Goal: Check status: Check status

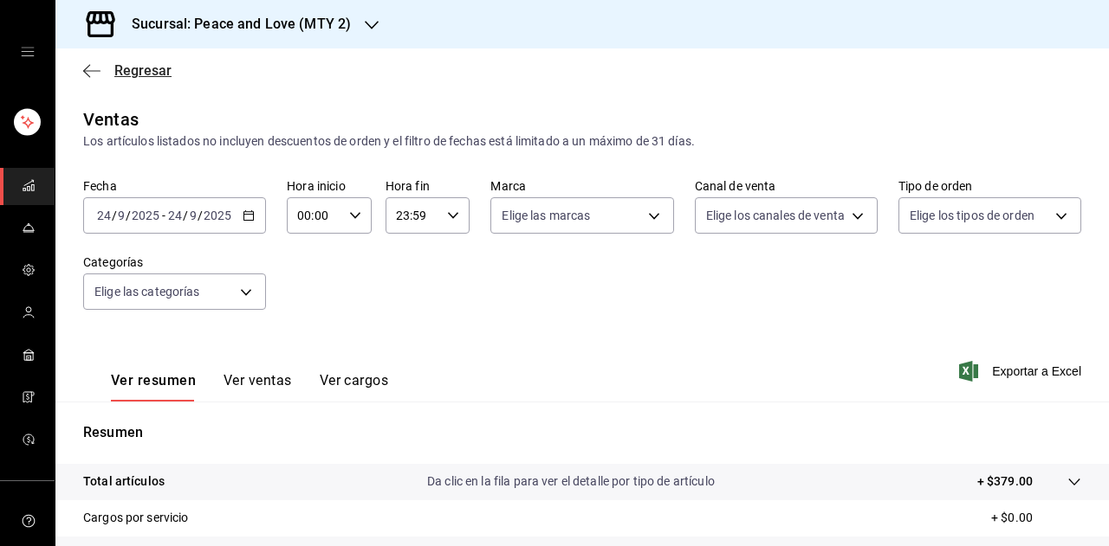
scroll to position [173, 0]
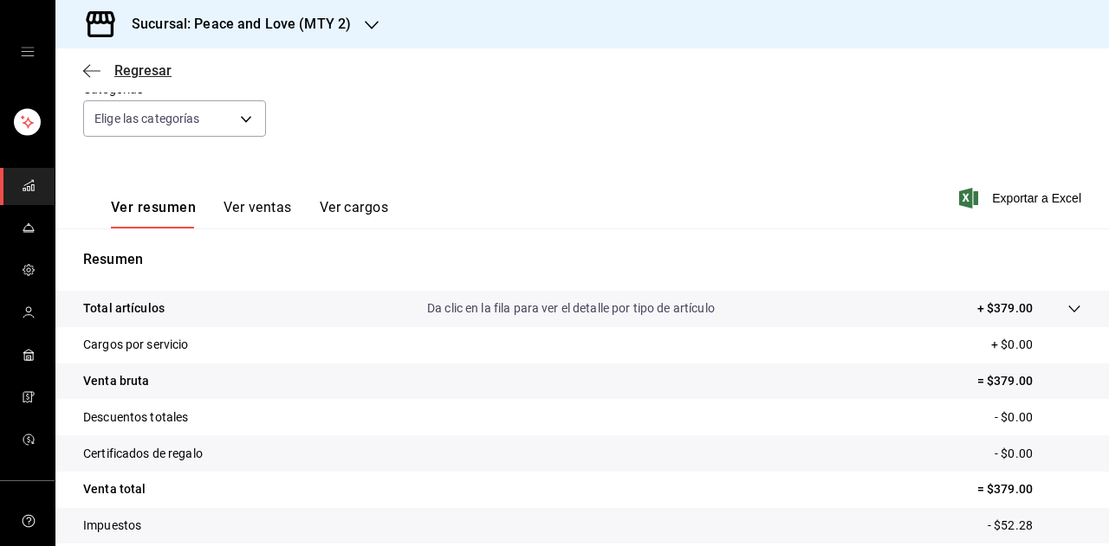
click at [128, 71] on span "Regresar" at bounding box center [142, 70] width 57 height 16
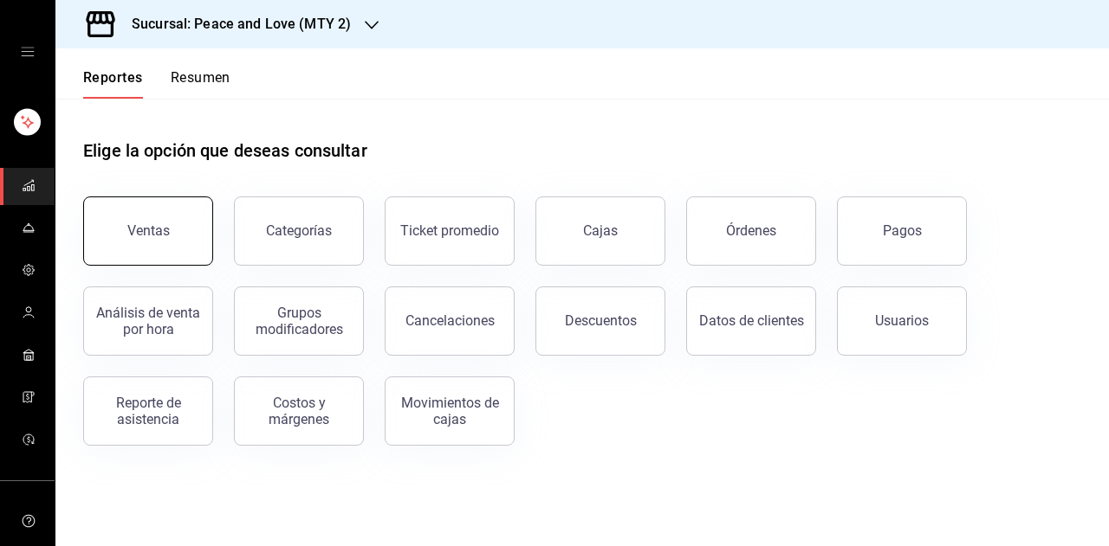
click at [141, 241] on button "Ventas" at bounding box center [148, 231] width 130 height 69
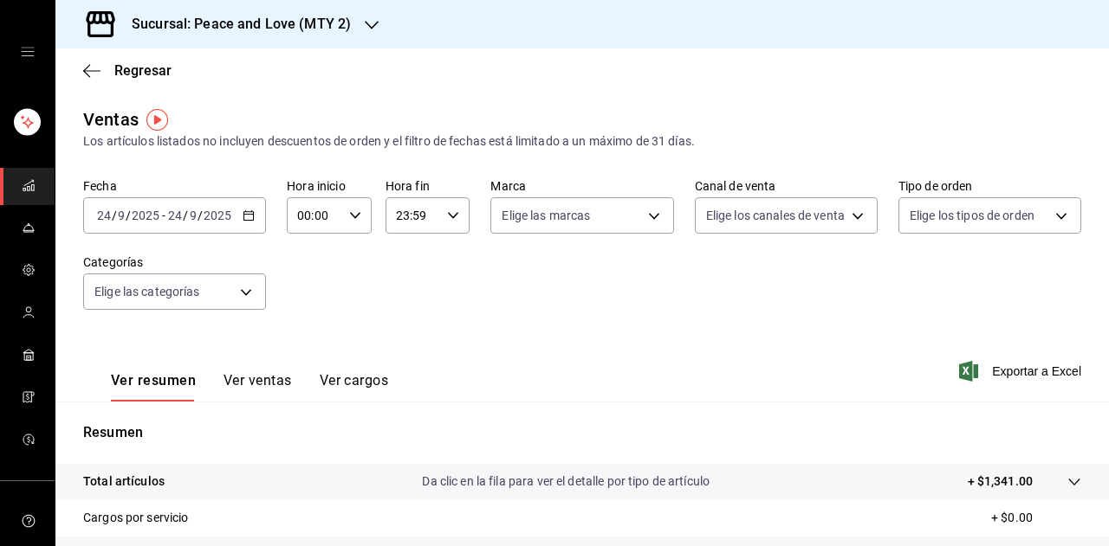
click at [317, 22] on h3 "Sucursal: Peace and Love (MTY 2)" at bounding box center [234, 24] width 233 height 21
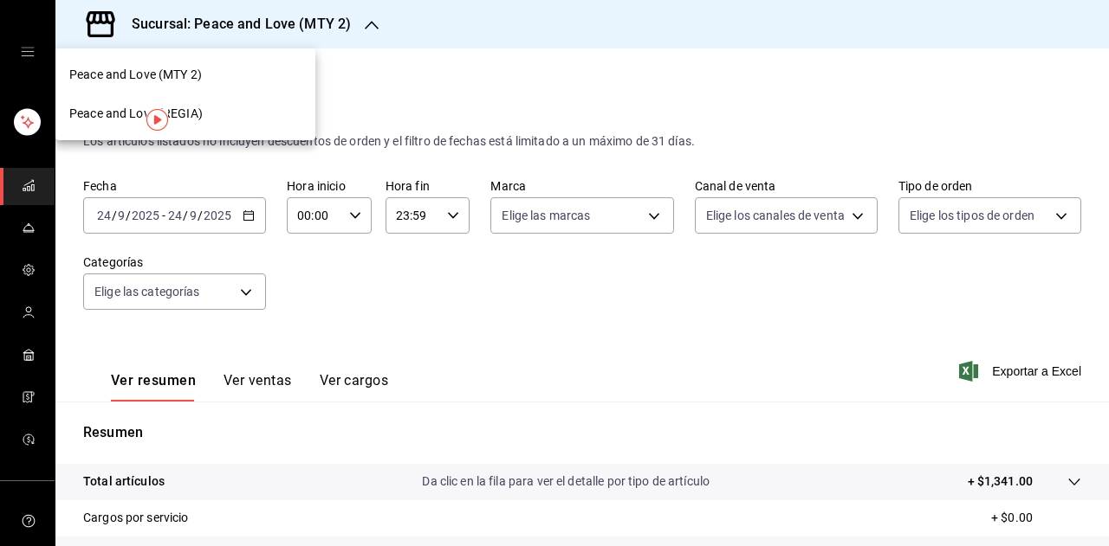
click at [237, 108] on div "Peace and Love (REGIA)" at bounding box center [185, 114] width 232 height 18
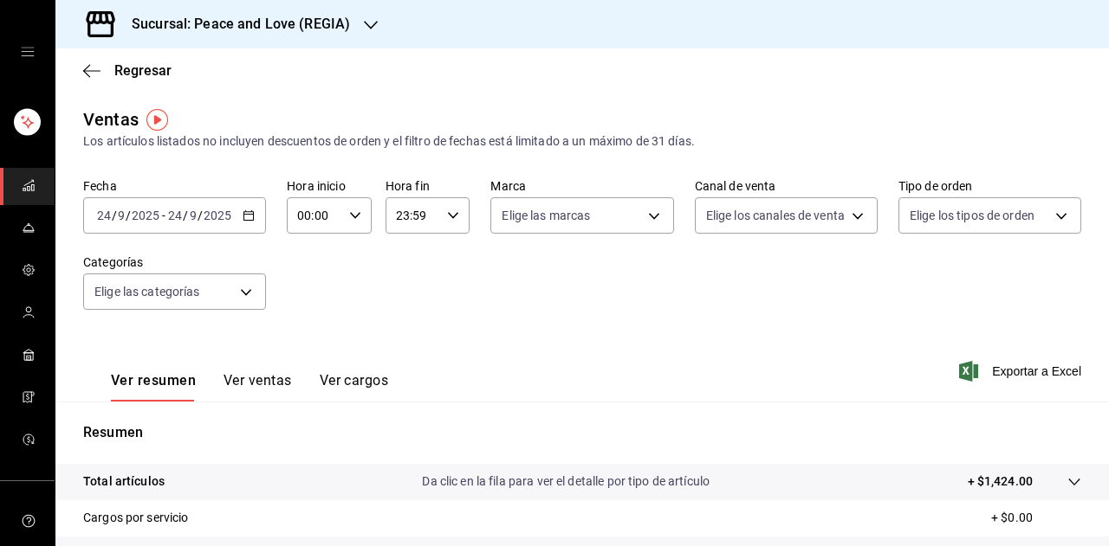
click at [374, 27] on icon "button" at bounding box center [371, 25] width 14 height 14
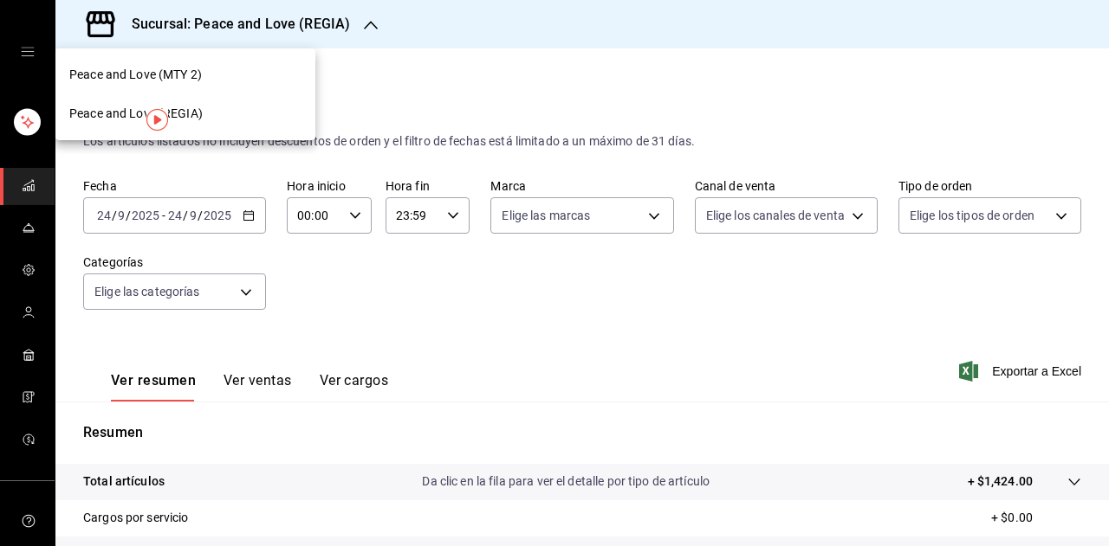
click at [223, 68] on div "Peace and Love (MTY 2)" at bounding box center [185, 75] width 232 height 18
